Goal: Download file/media

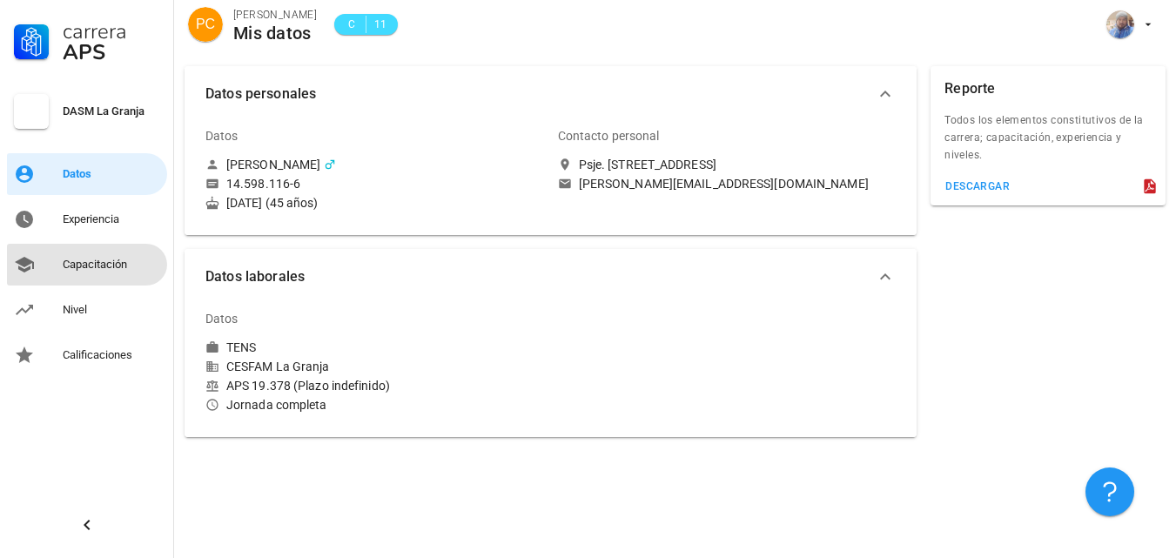
click at [105, 264] on div "Capacitación" at bounding box center [111, 265] width 97 height 14
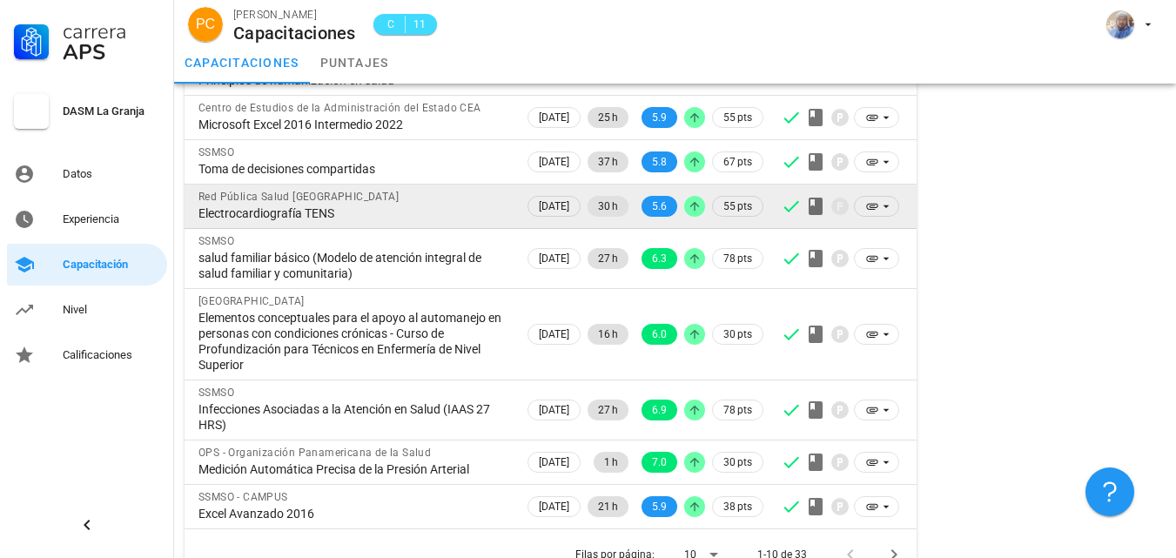
scroll to position [276, 0]
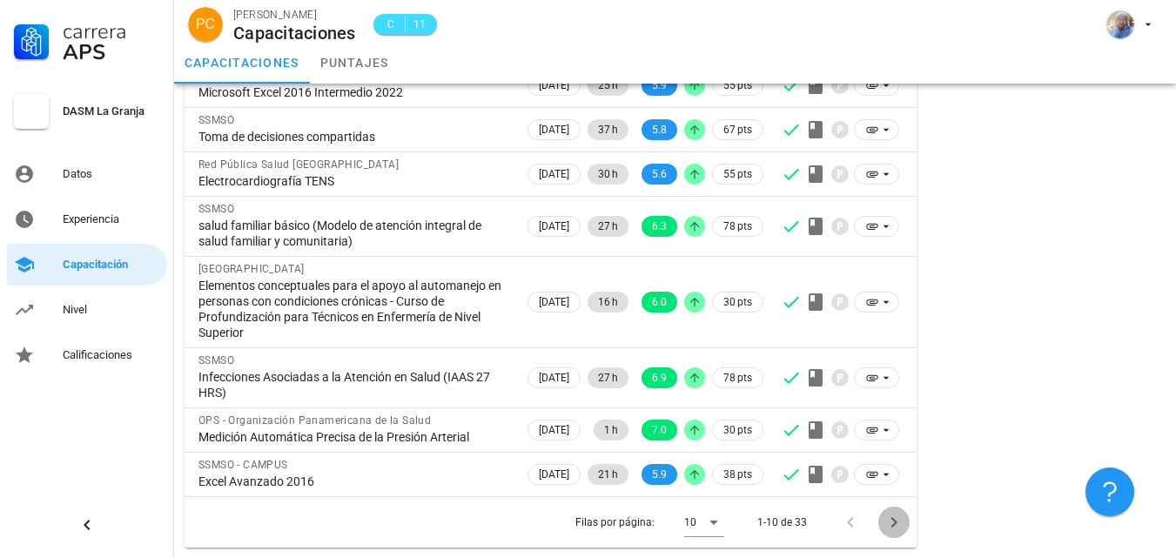
click at [896, 527] on icon "Página siguiente" at bounding box center [894, 522] width 21 height 21
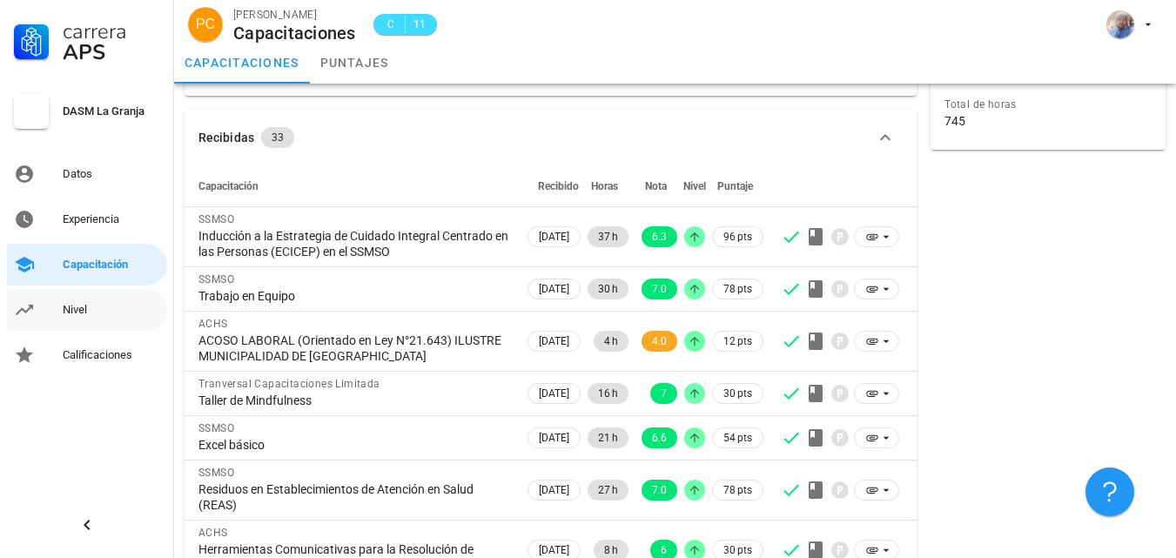
scroll to position [87, 0]
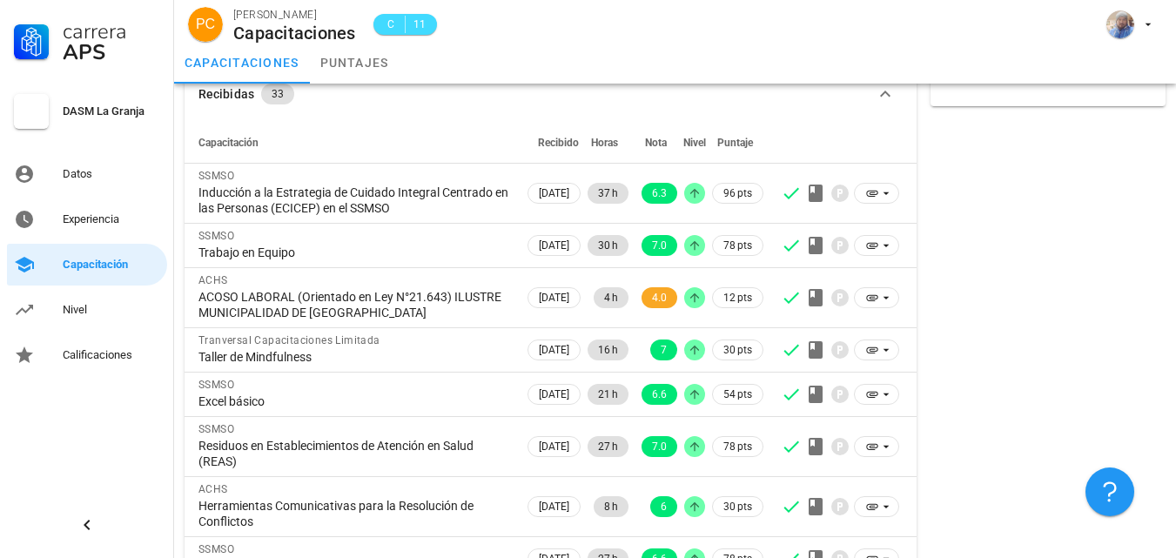
click at [147, 468] on div "Carrera APS DASM La Granja Datos Experiencia Capacitación Nivel Calificaciones" at bounding box center [87, 279] width 174 height 558
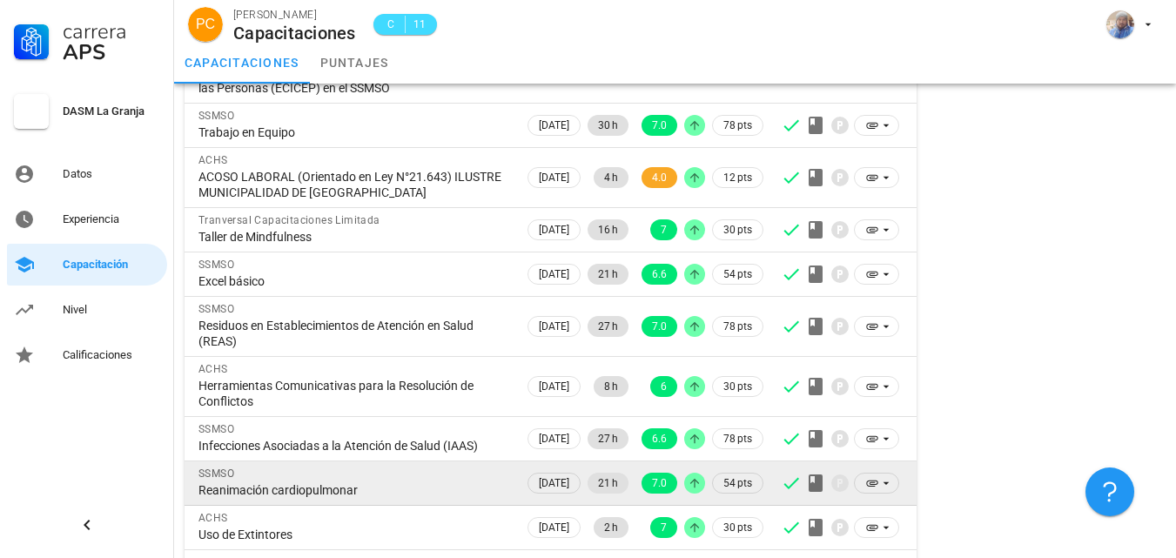
scroll to position [260, 0]
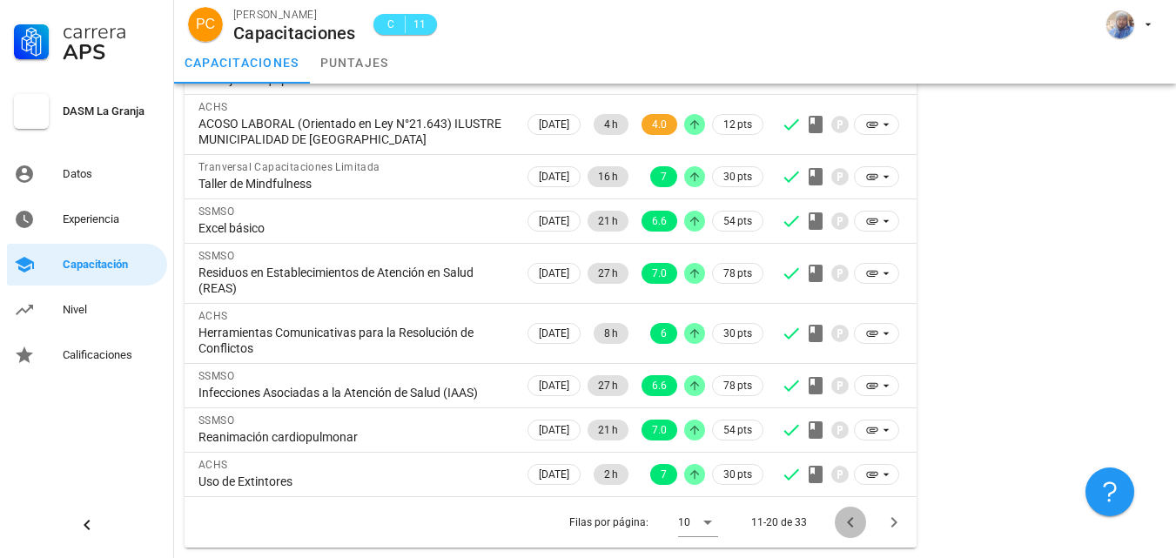
click at [851, 518] on icon "Página anterior" at bounding box center [850, 522] width 21 height 21
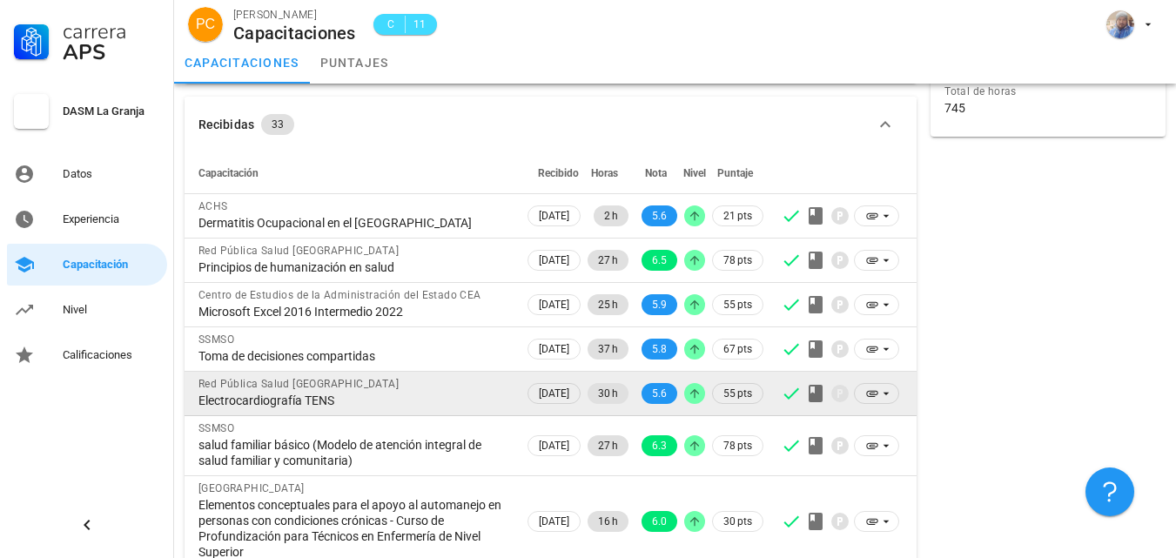
scroll to position [87, 0]
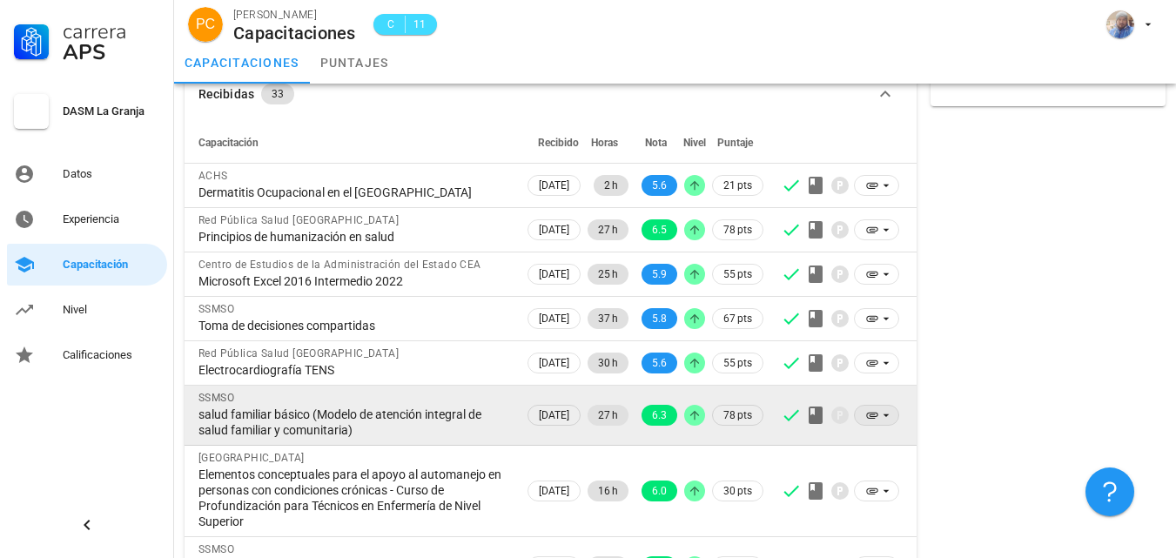
click at [887, 417] on icon at bounding box center [886, 415] width 14 height 14
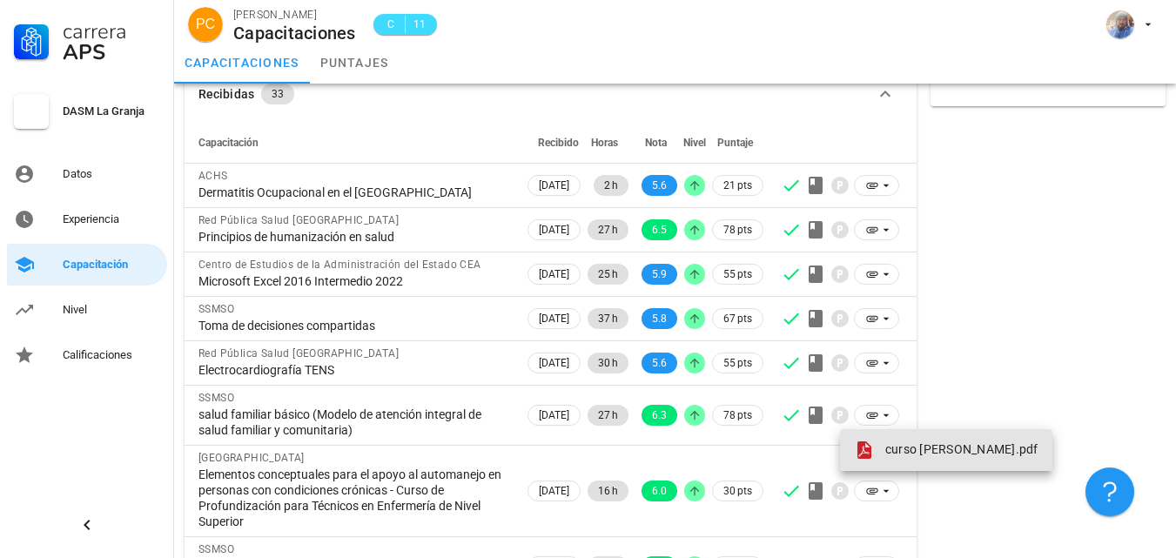
click at [898, 447] on span "curso [PERSON_NAME].pdf" at bounding box center [961, 449] width 153 height 14
